Goal: Obtain resource: Download file/media

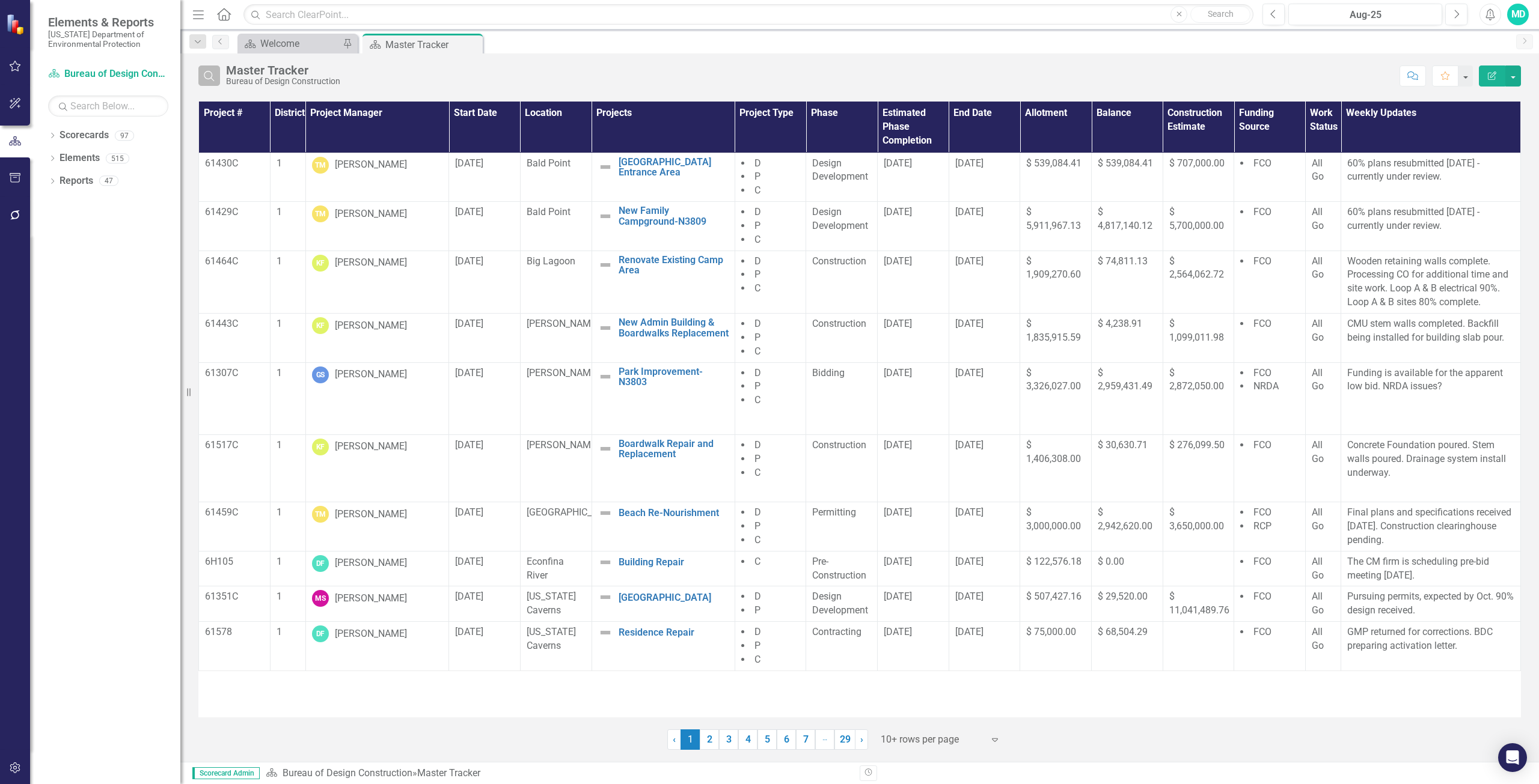
click at [216, 85] on button "Search" at bounding box center [210, 76] width 22 height 21
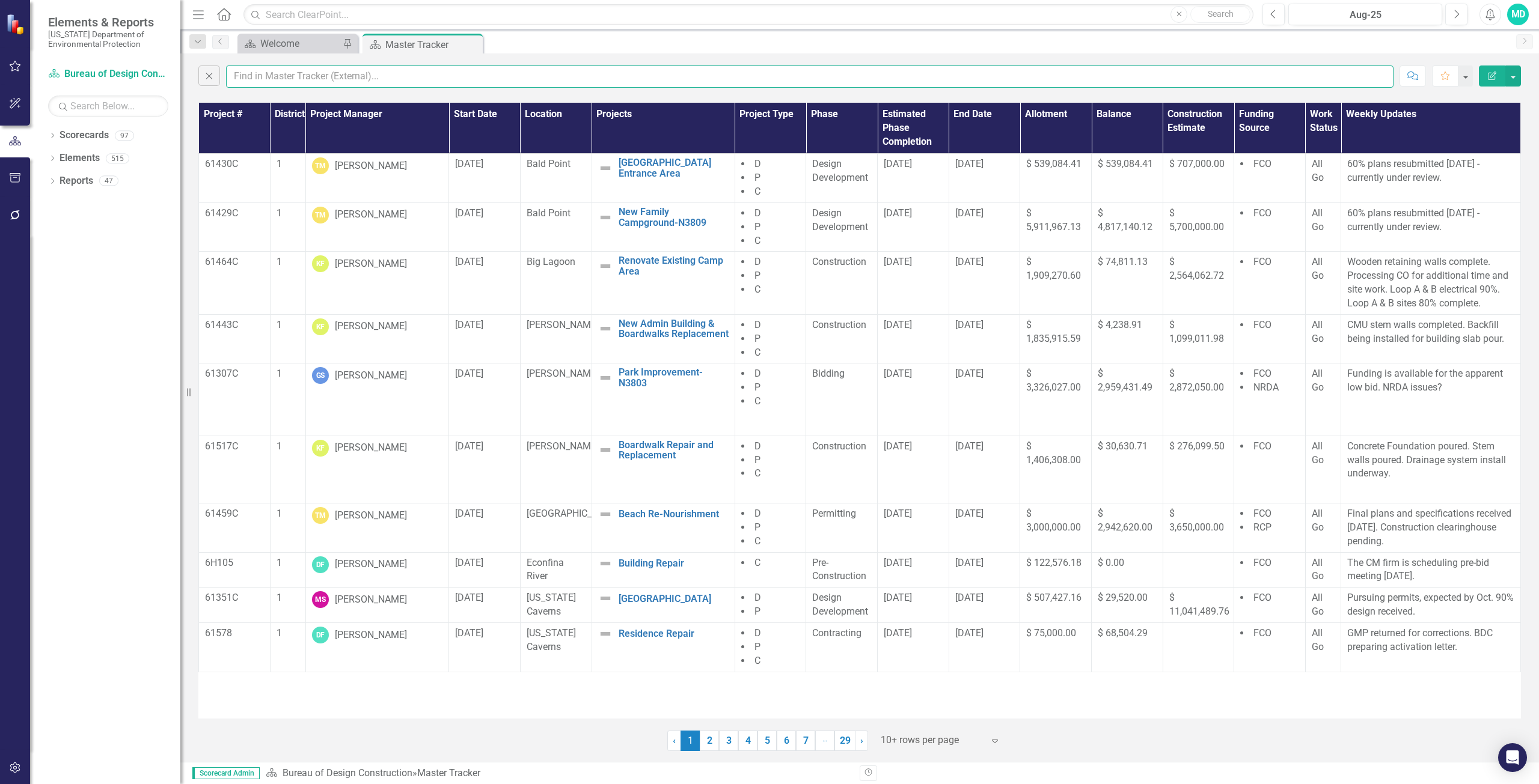
click at [259, 79] on input "text" at bounding box center [809, 77] width 1168 height 22
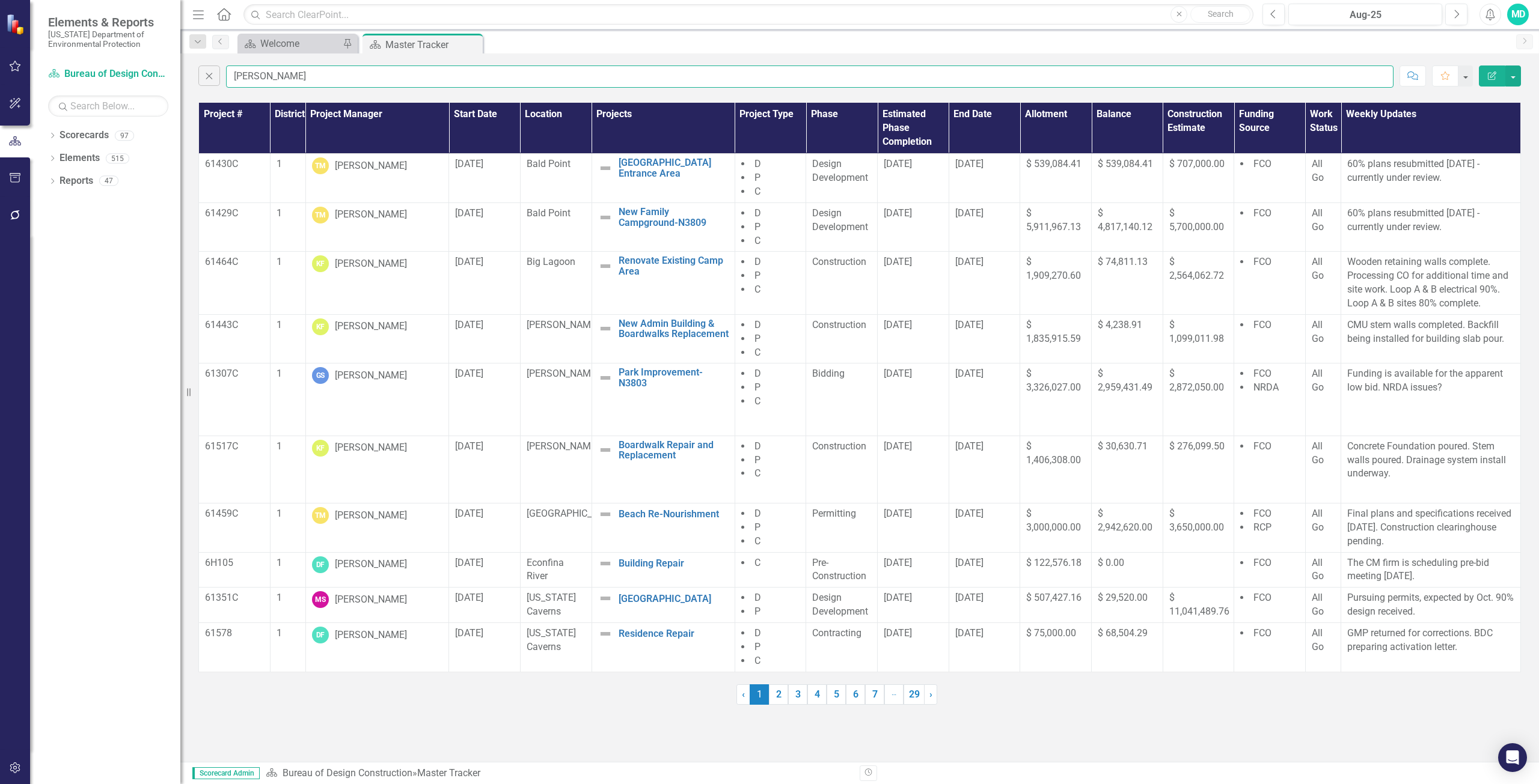
type input "[PERSON_NAME]"
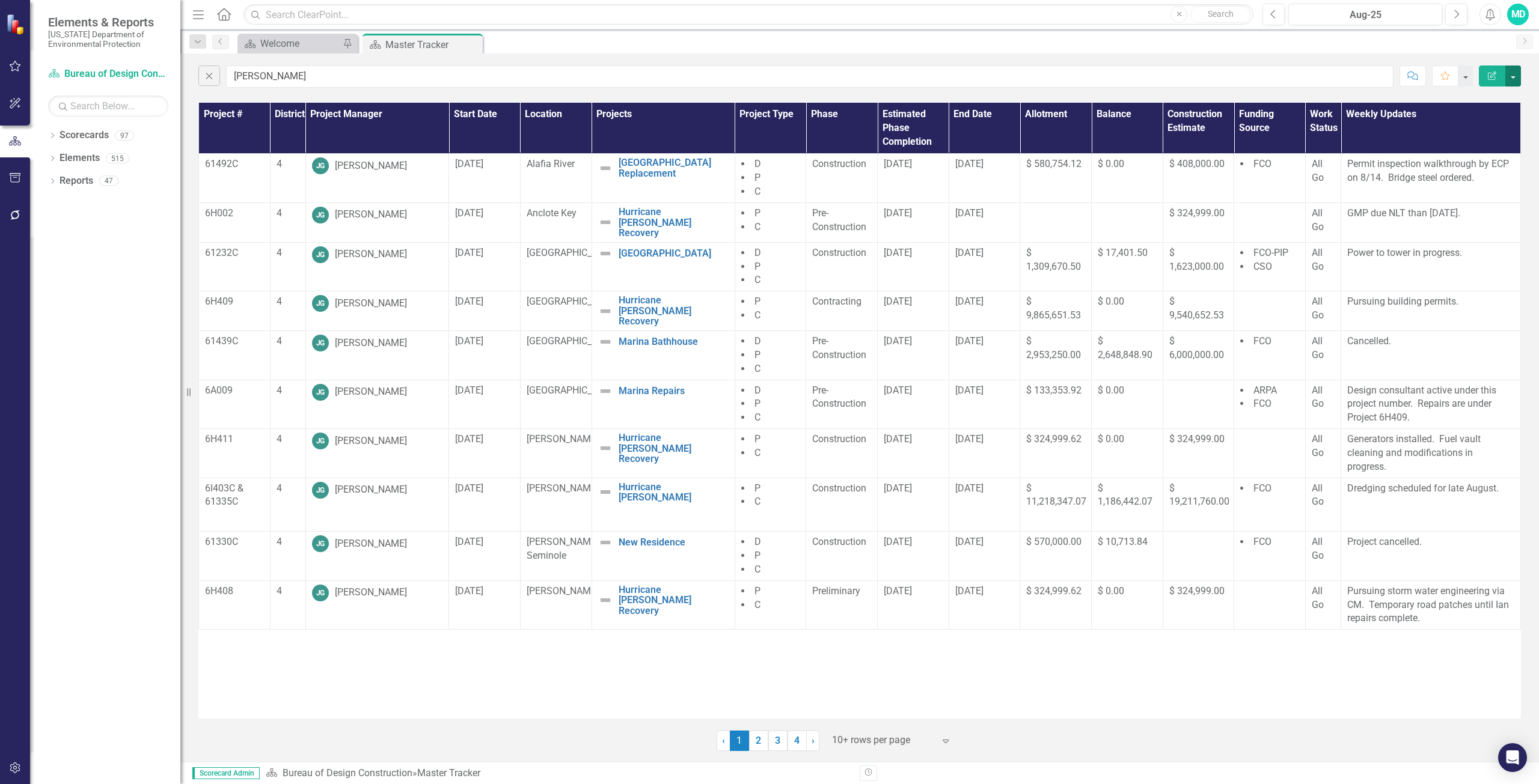
click at [1518, 78] on button "button" at bounding box center [1514, 76] width 16 height 21
click at [1464, 113] on link "PDF Export to PDF" at bounding box center [1473, 122] width 95 height 22
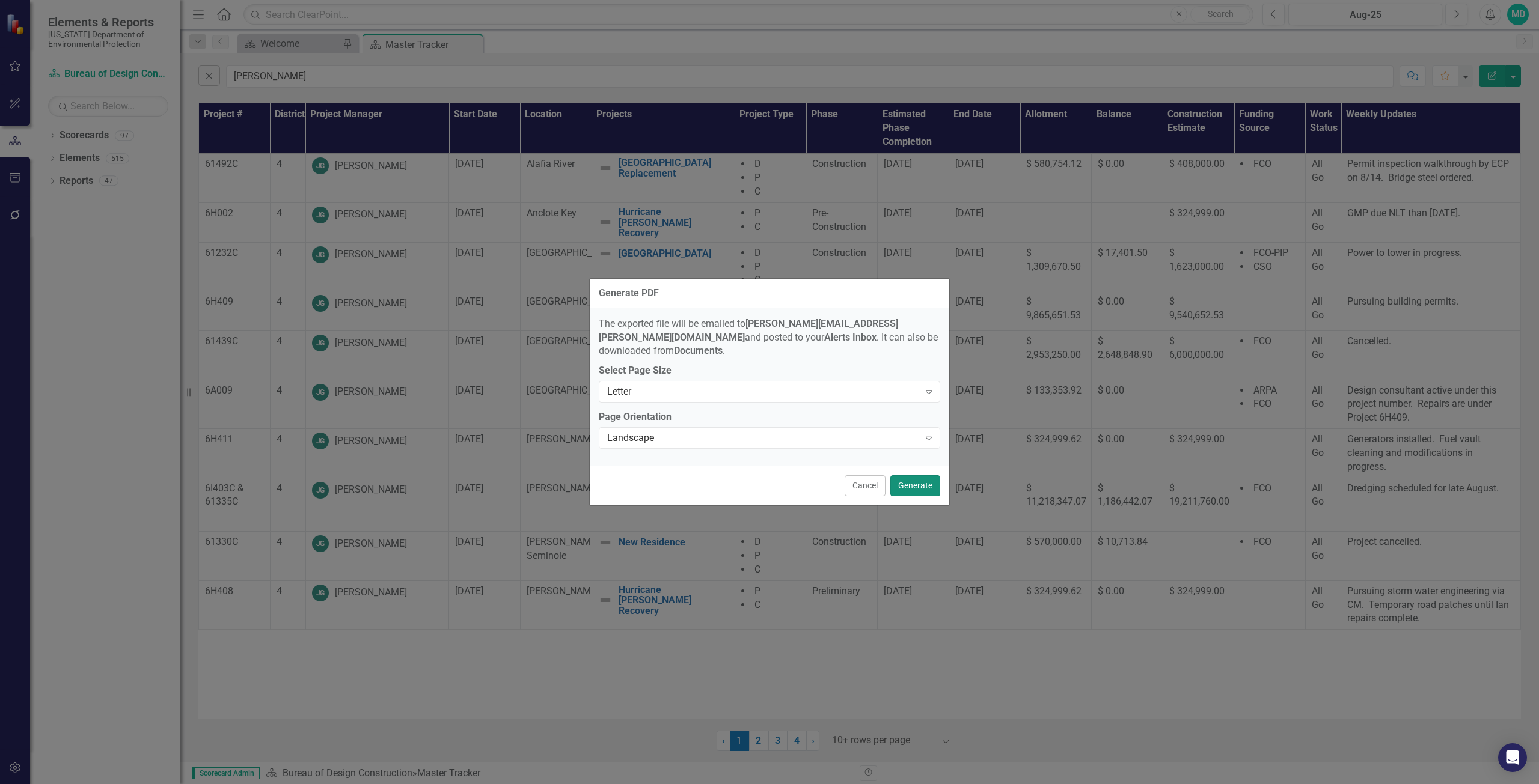
click at [925, 475] on button "Generate" at bounding box center [916, 485] width 50 height 21
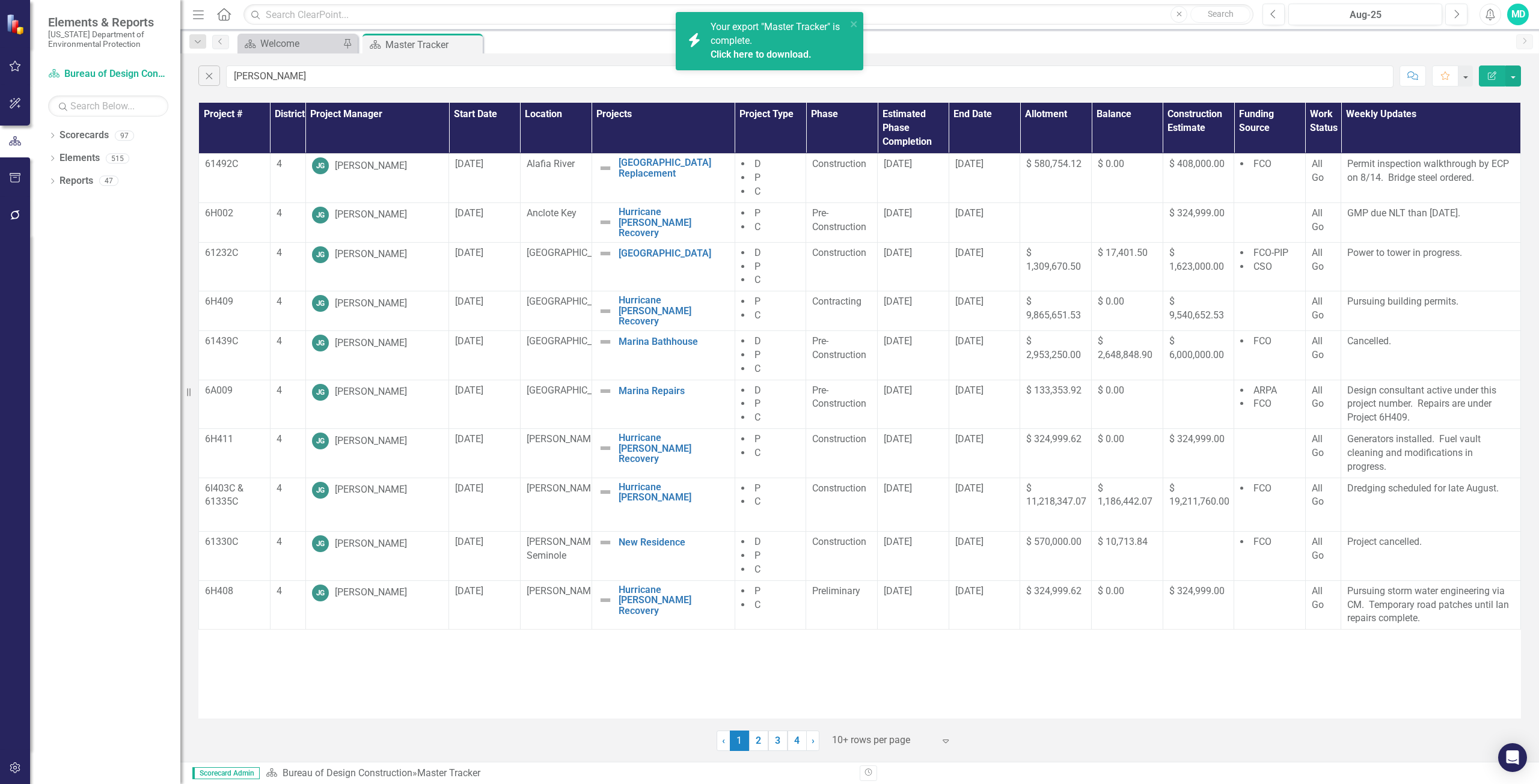
click at [775, 30] on span "Your export "Master Tracker" is complete. Click here to download." at bounding box center [777, 41] width 133 height 41
click at [758, 741] on link "2" at bounding box center [759, 740] width 19 height 21
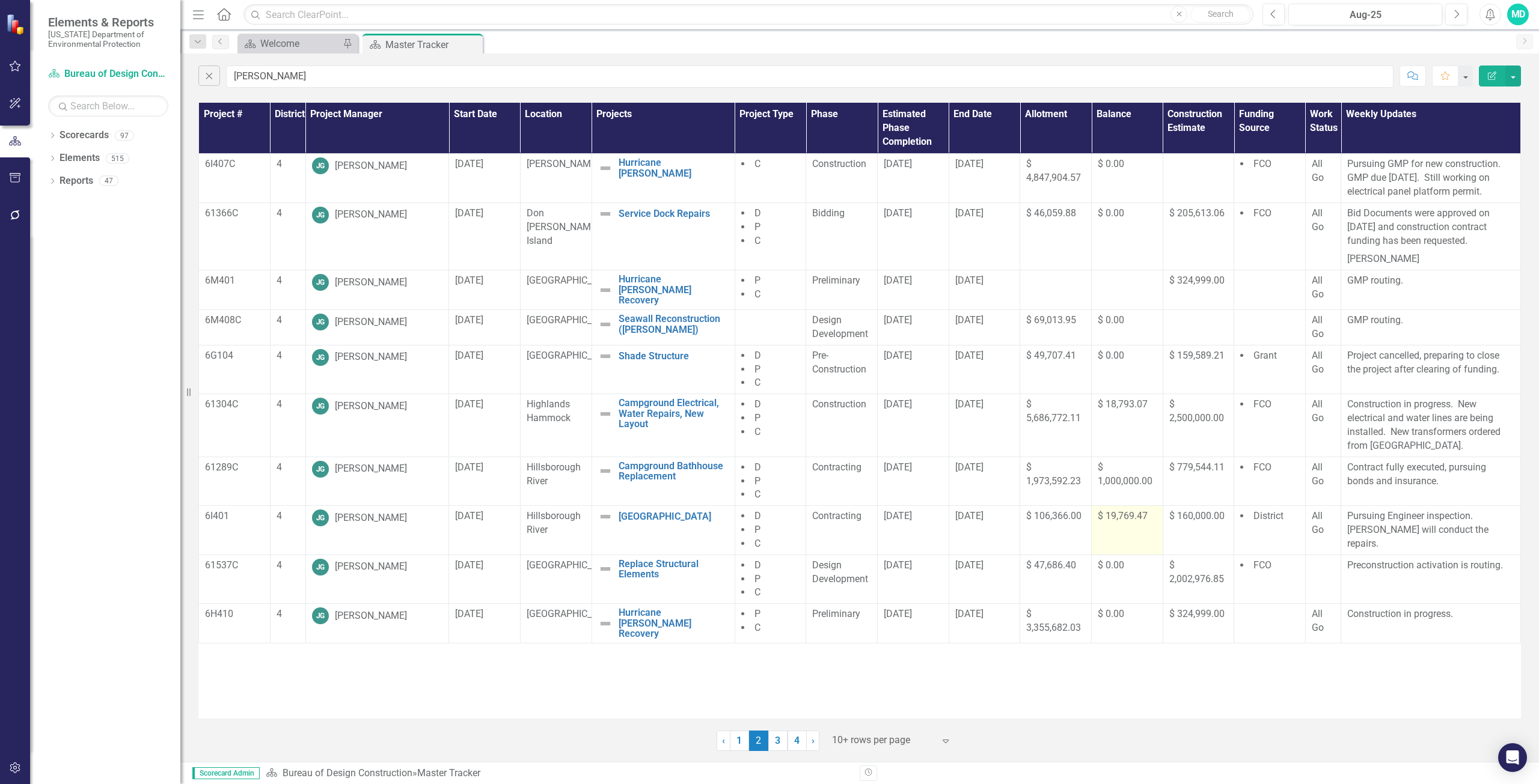
click at [1117, 522] on span "$ 19,769.47" at bounding box center [1122, 516] width 50 height 11
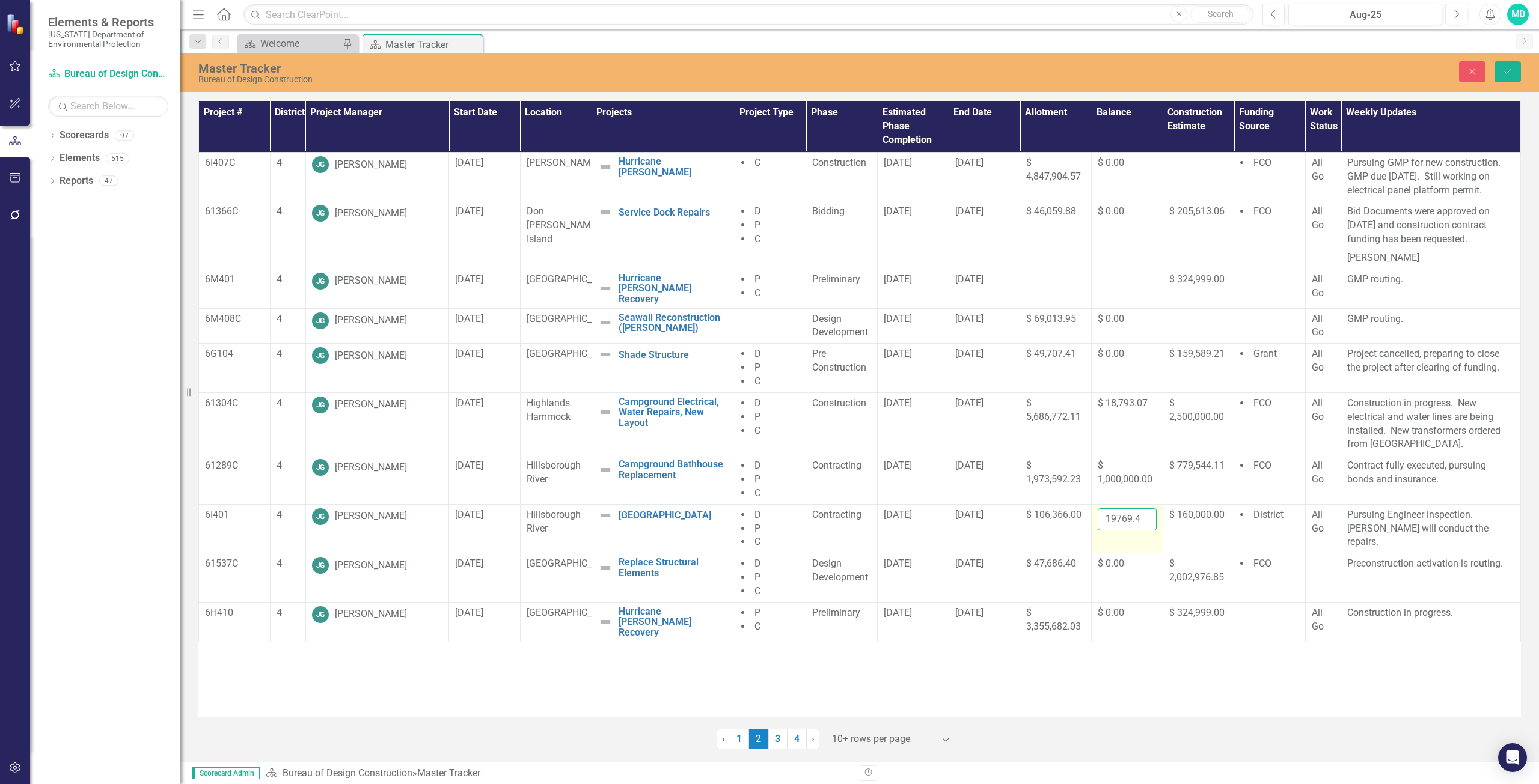
click at [1132, 526] on input "19769.47" at bounding box center [1126, 520] width 59 height 22
type input "1"
type input "0.00"
click at [1512, 70] on icon "Save" at bounding box center [1508, 72] width 11 height 8
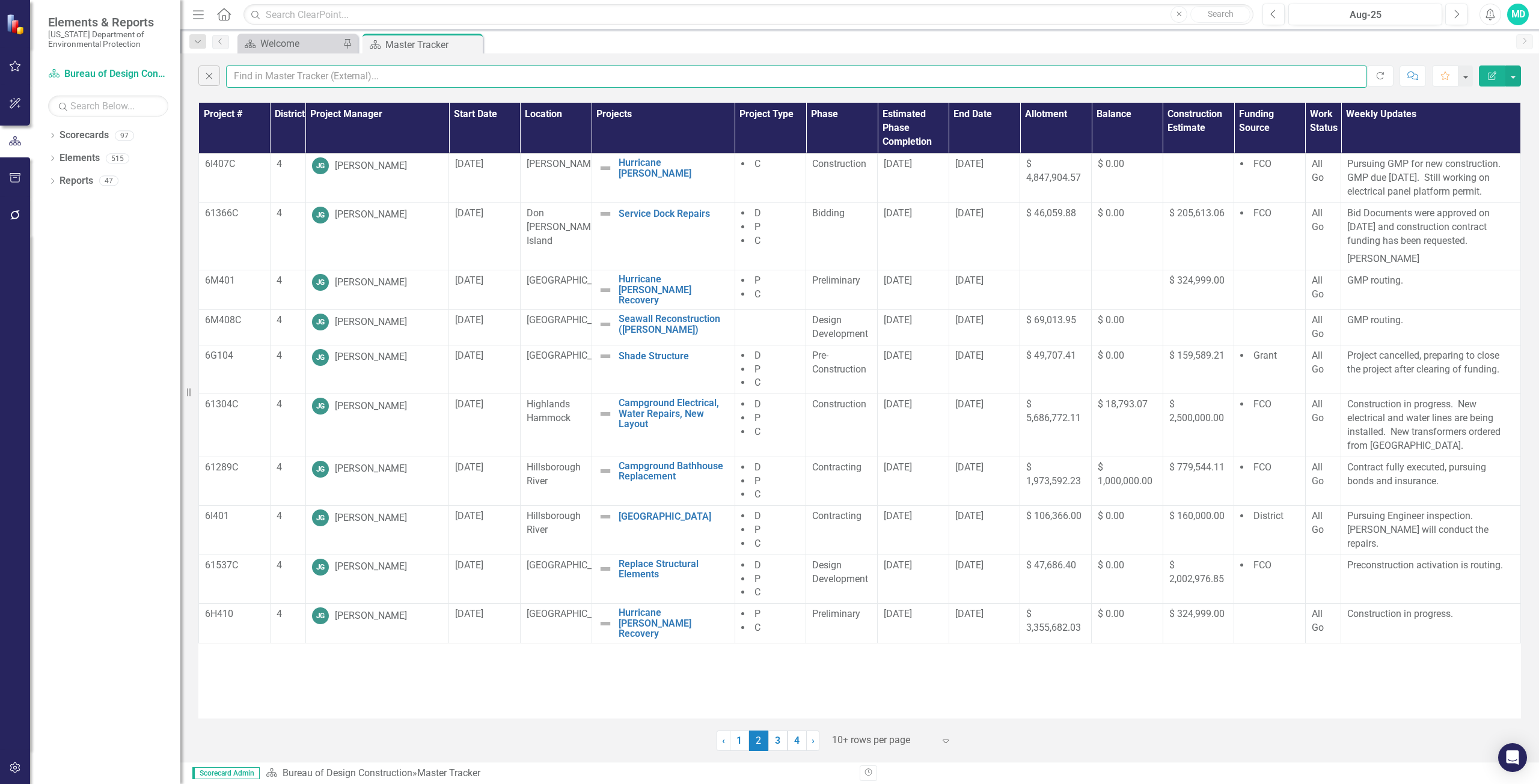
click at [273, 77] on input "text" at bounding box center [796, 77] width 1141 height 22
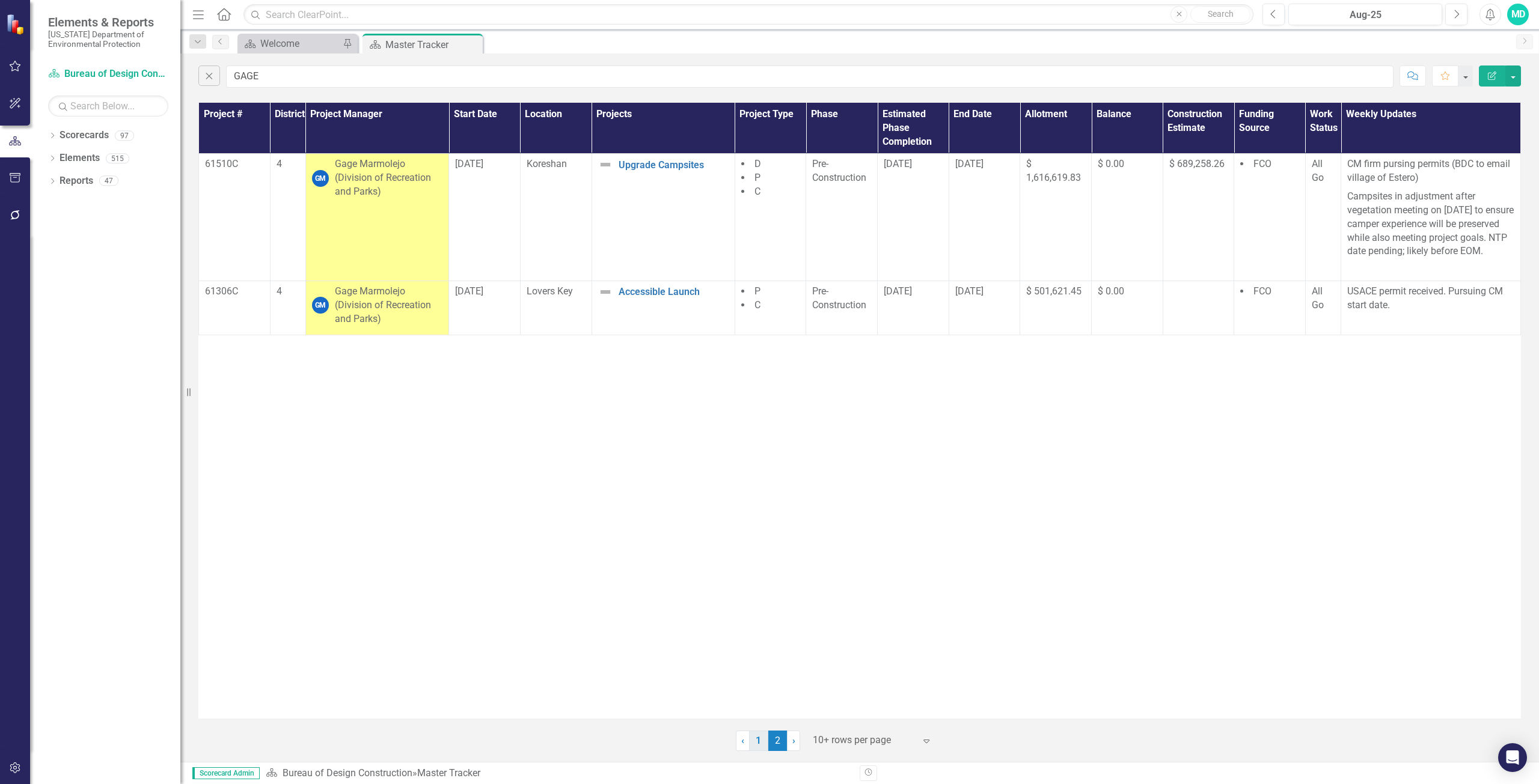
click at [761, 740] on link "1" at bounding box center [759, 740] width 19 height 21
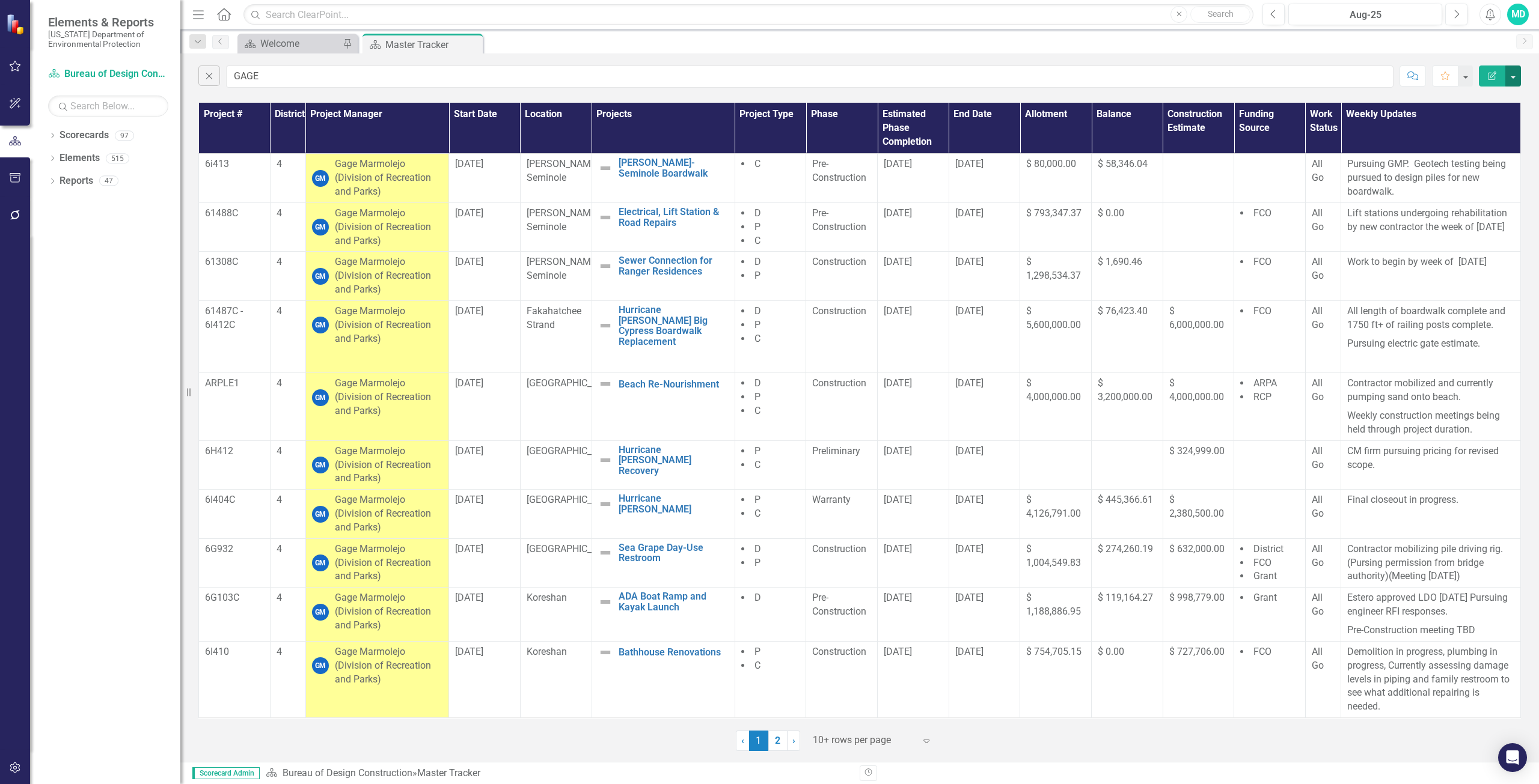
click at [1514, 78] on button "button" at bounding box center [1514, 76] width 16 height 21
click at [1492, 124] on link "PDF Export to PDF" at bounding box center [1473, 122] width 95 height 22
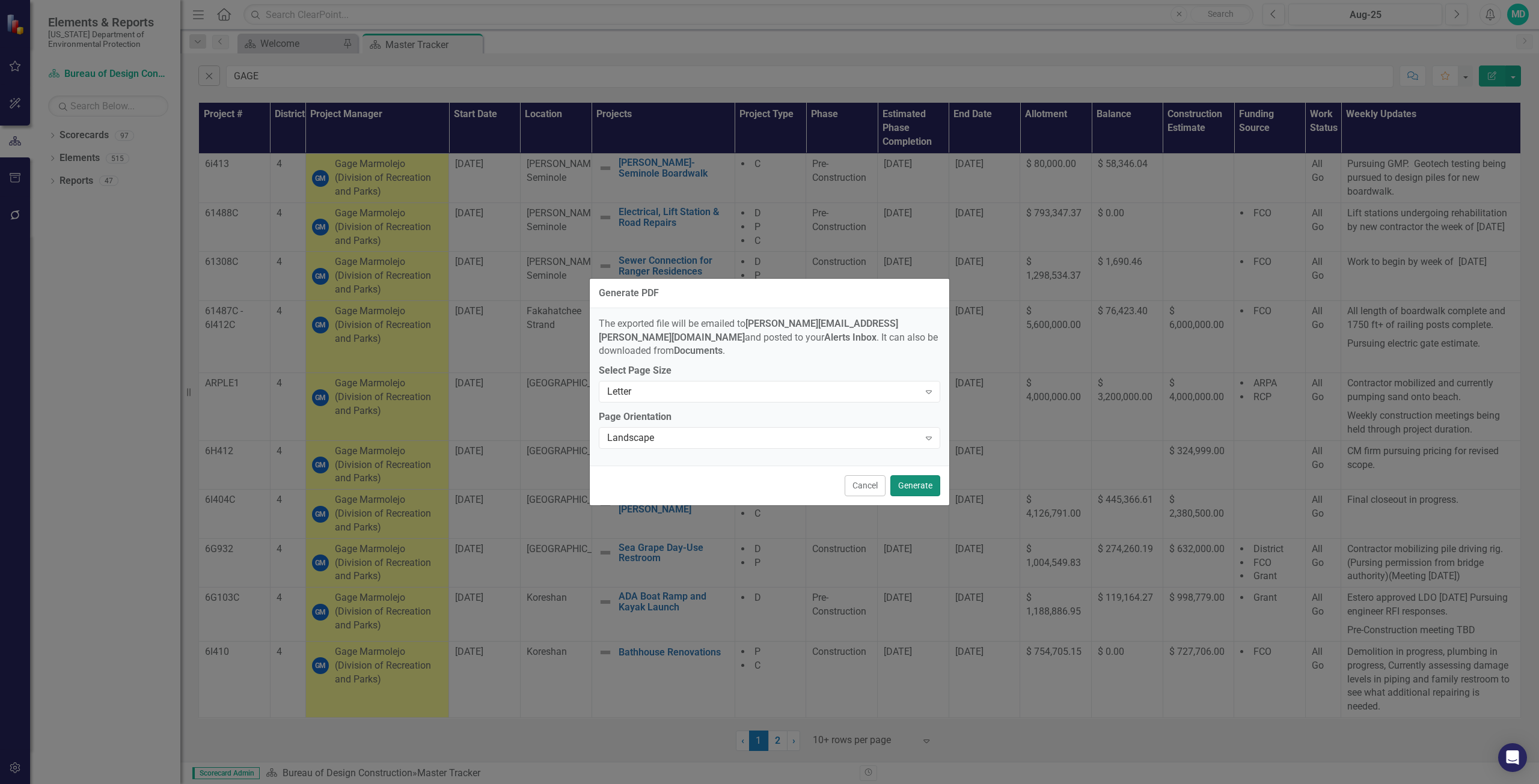
click at [910, 477] on button "Generate" at bounding box center [916, 485] width 50 height 21
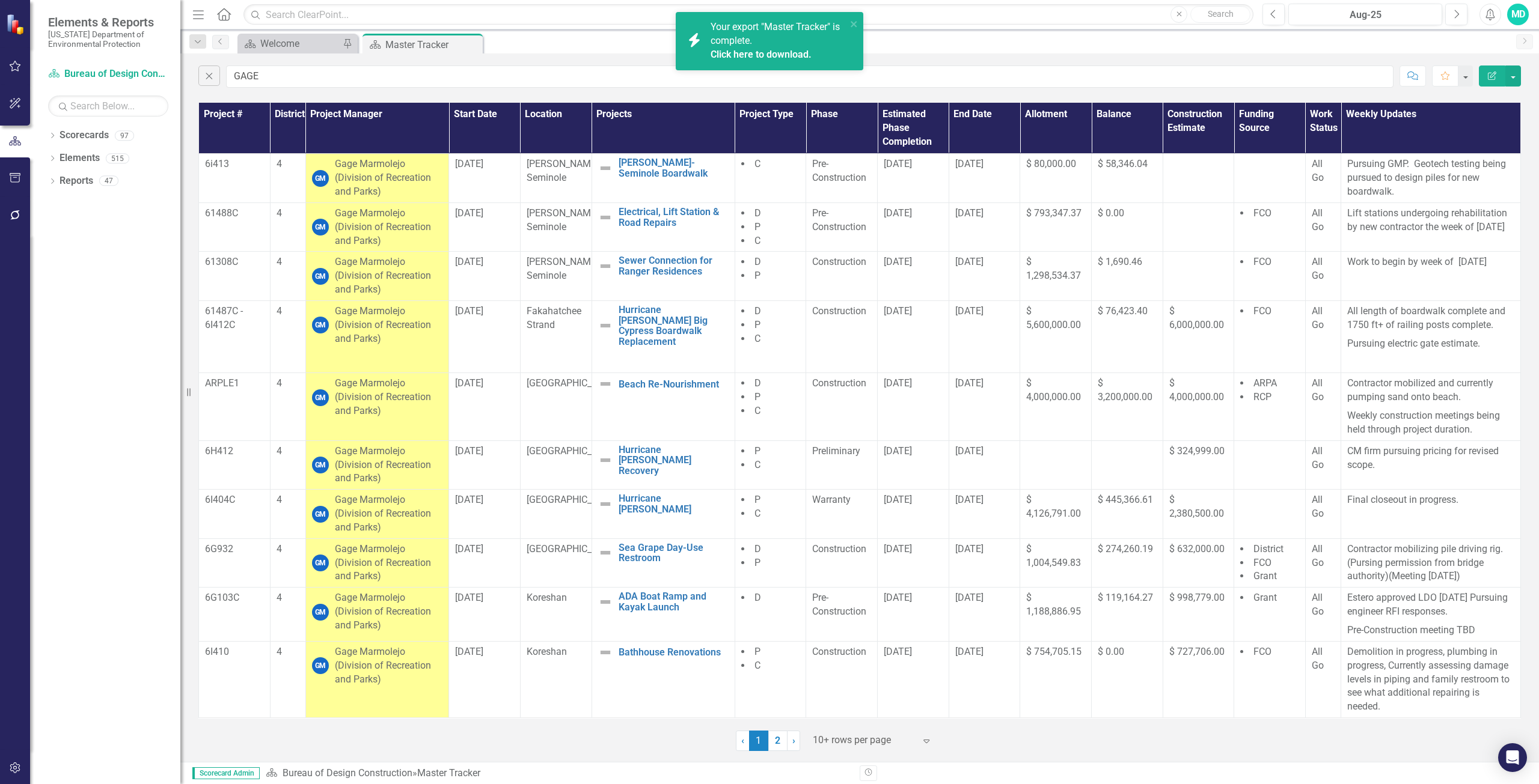
click at [790, 49] on link "Click here to download." at bounding box center [762, 54] width 101 height 11
click at [271, 71] on input "GAGE" at bounding box center [809, 77] width 1168 height 22
type input "G"
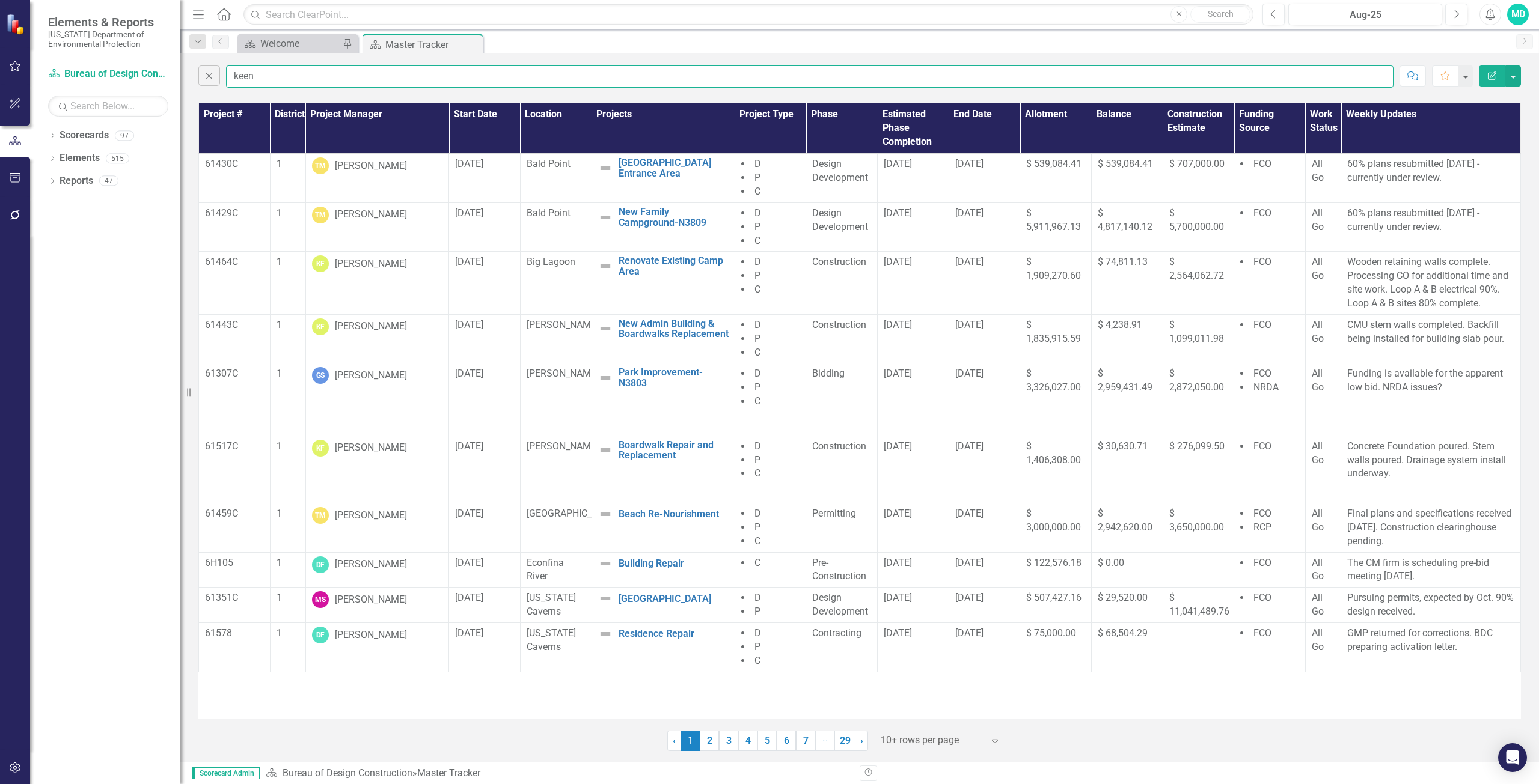
type input "keen"
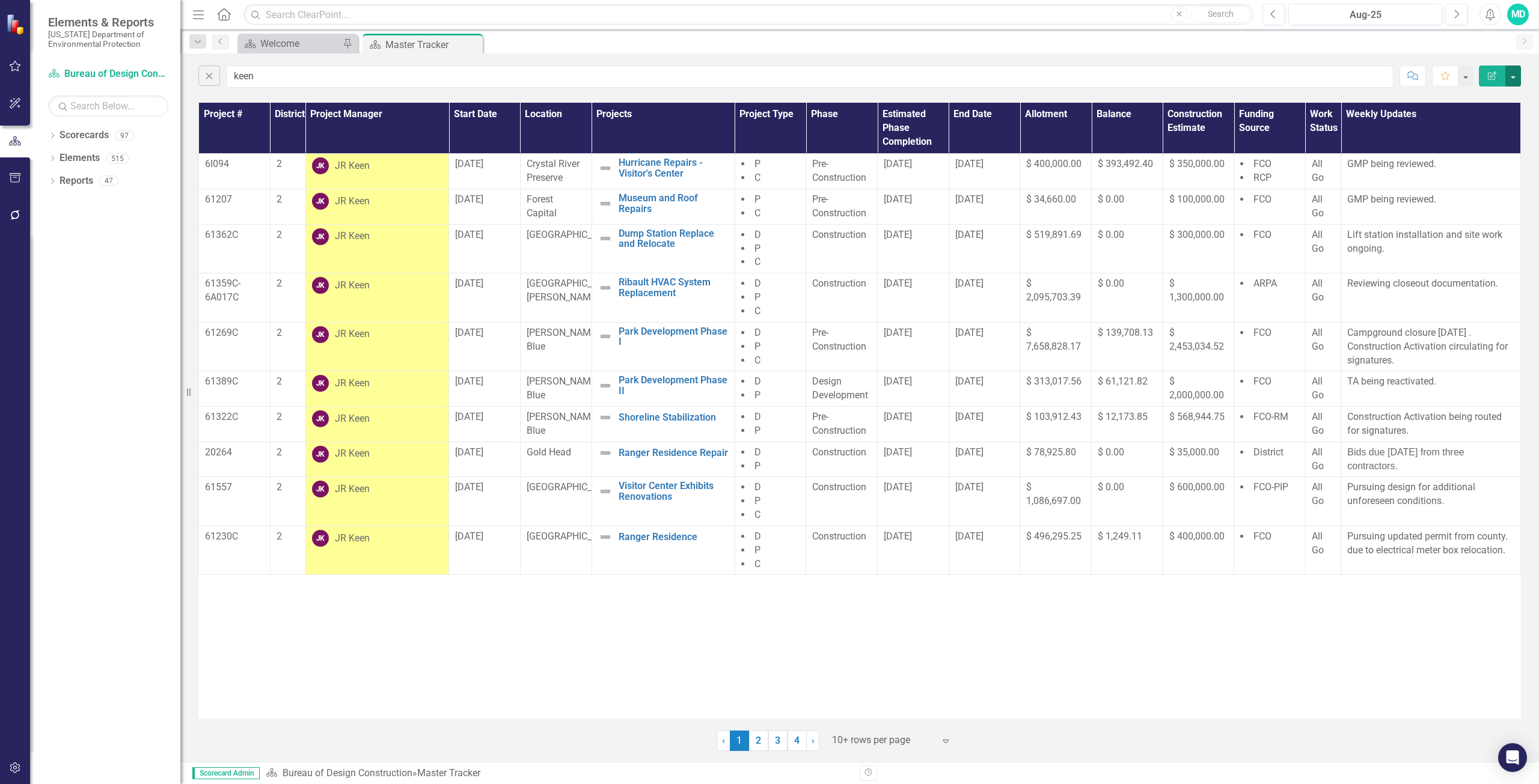
click at [1516, 75] on button "button" at bounding box center [1514, 76] width 16 height 21
click at [1488, 117] on link "PDF Export to PDF" at bounding box center [1473, 122] width 95 height 22
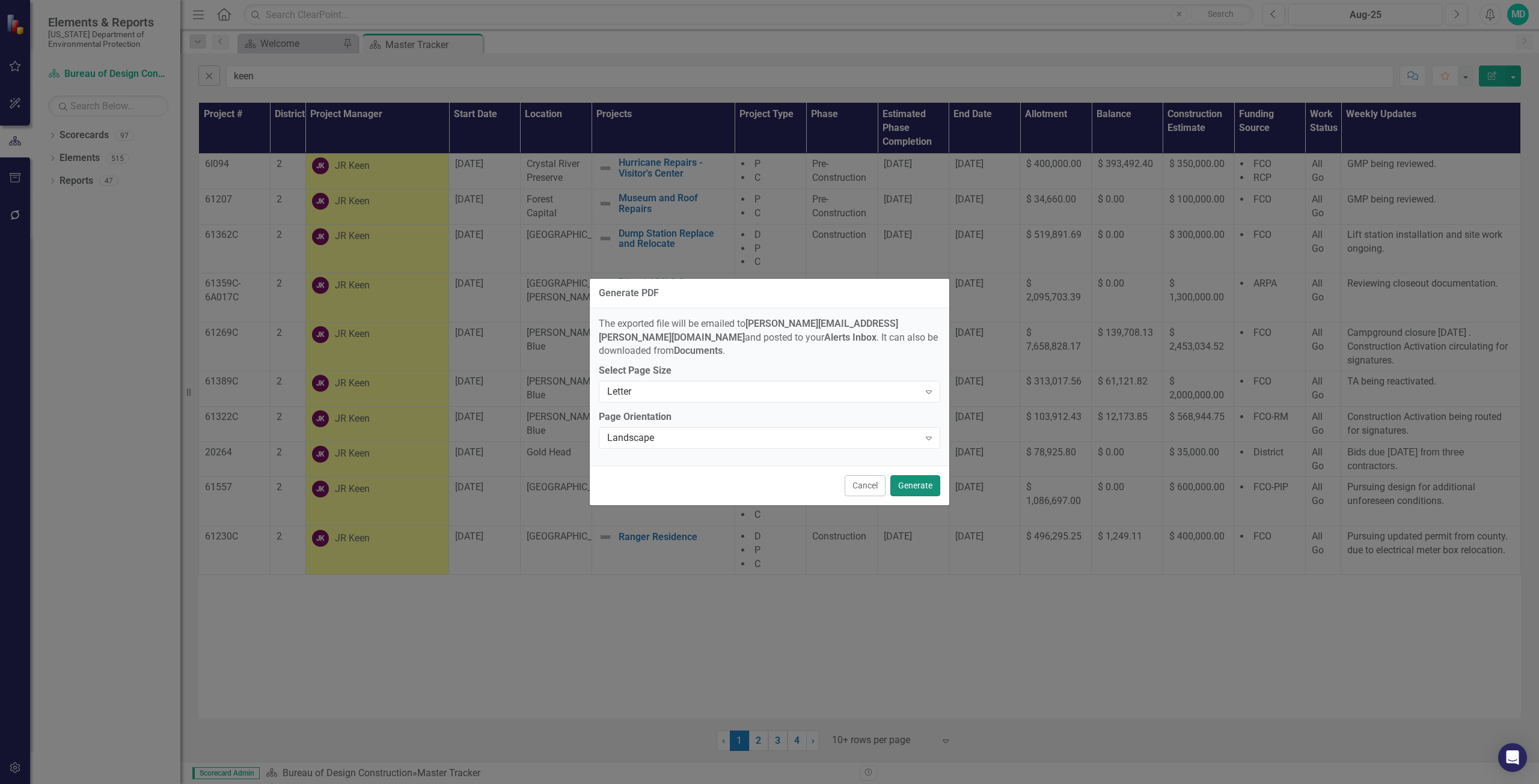
click at [915, 475] on button "Generate" at bounding box center [916, 485] width 50 height 21
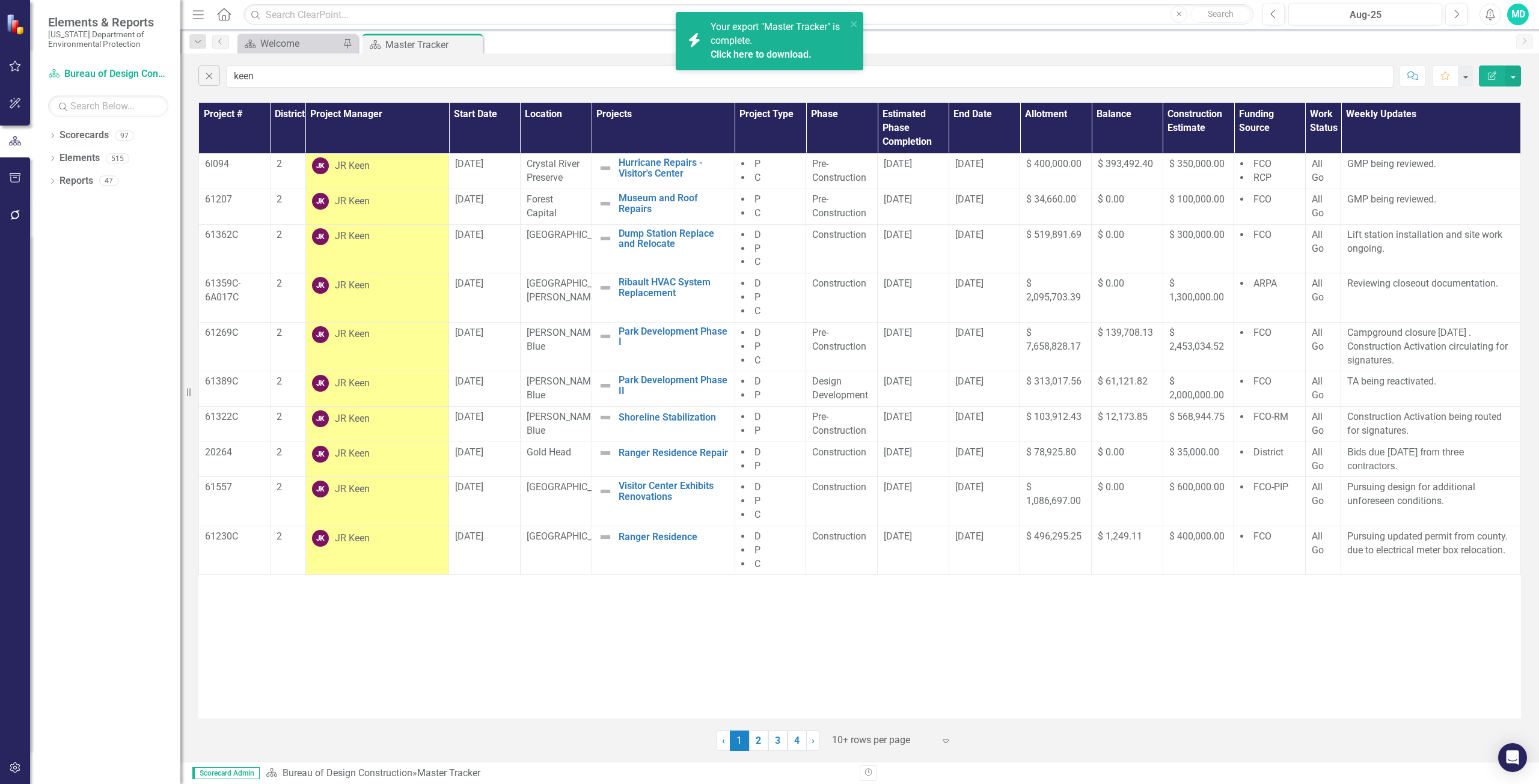
click at [773, 41] on div "Your export "Master Tracker" is complete. Click here to download." at bounding box center [778, 42] width 136 height 42
